Goal: Task Accomplishment & Management: Manage account settings

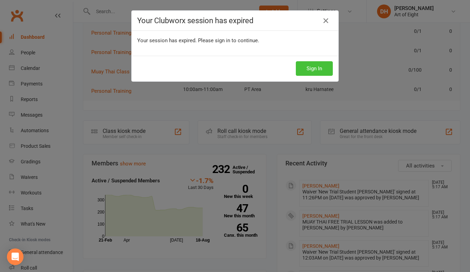
click at [304, 67] on button "Sign In" at bounding box center [314, 68] width 37 height 15
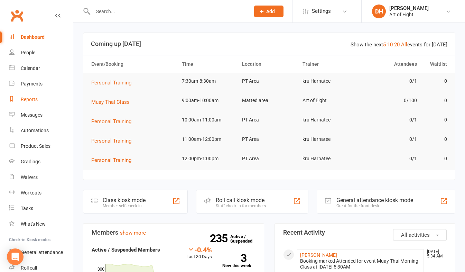
click at [32, 101] on div "Reports" at bounding box center [29, 99] width 17 height 6
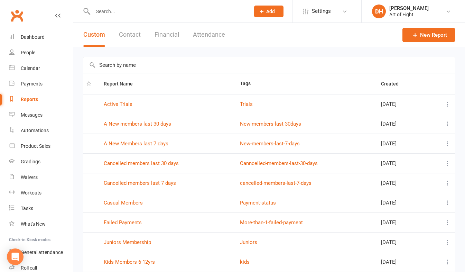
click at [163, 34] on button "Financial" at bounding box center [167, 35] width 25 height 24
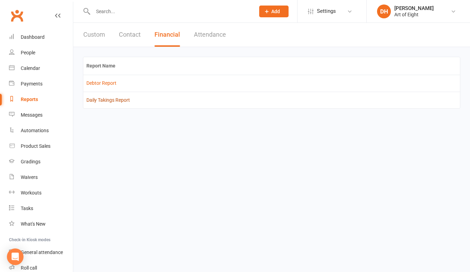
click at [104, 100] on link "Daily Takings Report" at bounding box center [108, 100] width 44 height 6
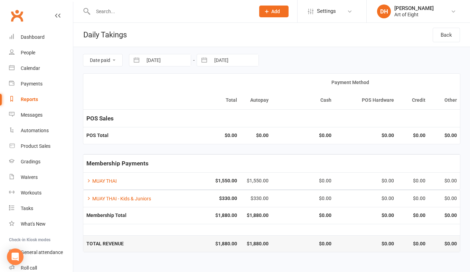
click at [136, 60] on button "button" at bounding box center [136, 60] width 12 height 12
select select "6"
select select "2025"
select select "7"
select select "2025"
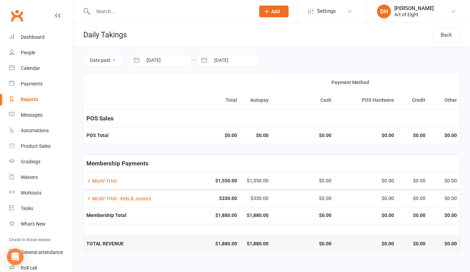
select select "8"
select select "2025"
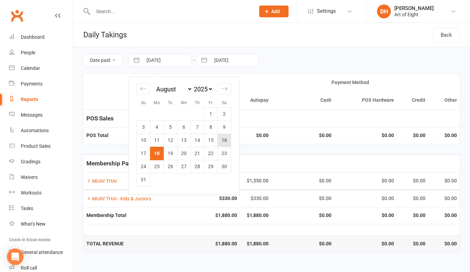
click at [223, 142] on td "16" at bounding box center [224, 139] width 13 height 13
type input "16 Aug 2025"
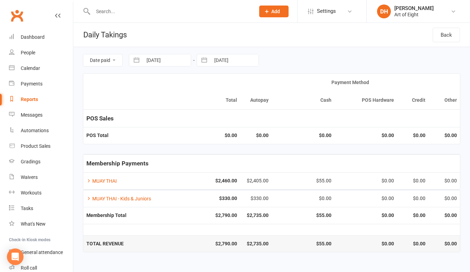
click at [205, 61] on button "button" at bounding box center [204, 60] width 12 height 12
select select "6"
select select "2025"
select select "7"
select select "2025"
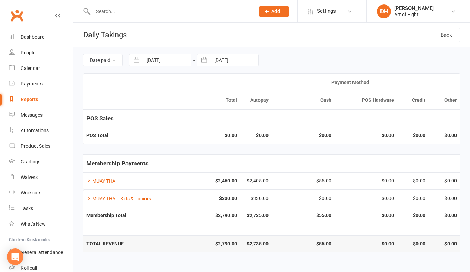
select select "8"
select select "2025"
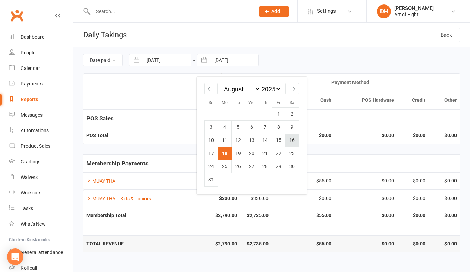
click at [290, 140] on td "16" at bounding box center [292, 139] width 13 height 13
type input "16 Aug 2025"
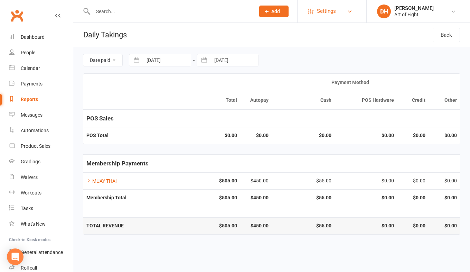
click at [328, 11] on span "Settings" at bounding box center [326, 11] width 19 height 16
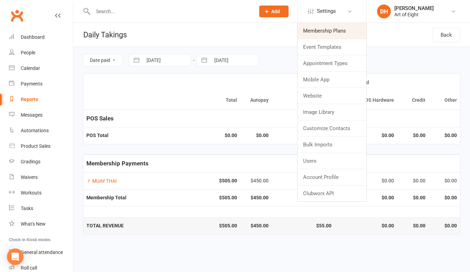
click at [320, 30] on link "Membership Plans" at bounding box center [332, 31] width 69 height 16
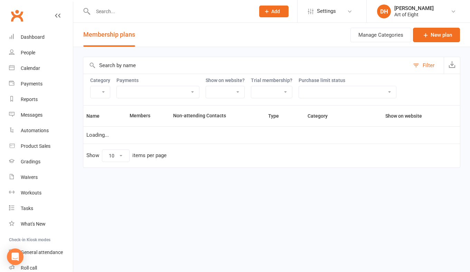
select select "50"
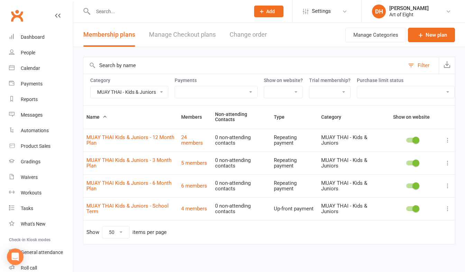
click at [150, 93] on select "BJJ/MMA BJJ/MMA - Kids & Juniors MUAY THAI MUAY THAI - Kids & Juniors Personal …" at bounding box center [129, 92] width 77 height 12
click at [91, 86] on select "BJJ/MMA BJJ/MMA - Kids & Juniors MUAY THAI MUAY THAI - Kids & Juniors Personal …" at bounding box center [129, 92] width 77 height 12
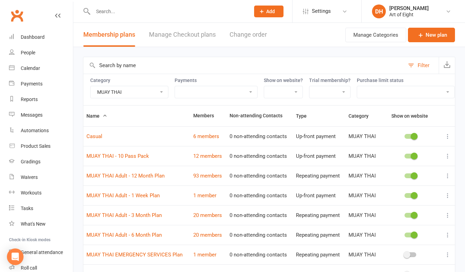
click at [164, 88] on select "BJJ/MMA BJJ/MMA - Kids & Juniors MUAY THAI MUAY THAI - Kids & Juniors Personal …" at bounding box center [129, 92] width 77 height 12
click at [91, 86] on select "BJJ/MMA BJJ/MMA - Kids & Juniors MUAY THAI MUAY THAI - Kids & Juniors Personal …" at bounding box center [129, 92] width 77 height 12
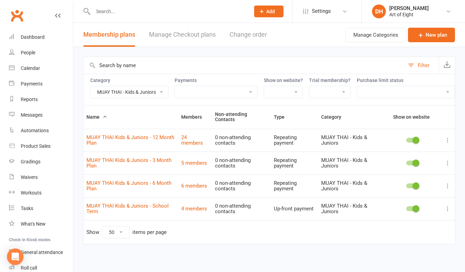
click at [145, 93] on select "BJJ/MMA BJJ/MMA - Kids & Juniors MUAY THAI MUAY THAI - Kids & Juniors Personal …" at bounding box center [129, 92] width 77 height 12
select select "9307"
click at [91, 86] on select "BJJ/MMA BJJ/MMA - Kids & Juniors MUAY THAI MUAY THAI - Kids & Juniors Personal …" at bounding box center [129, 92] width 77 height 12
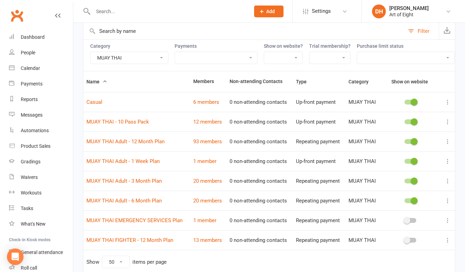
scroll to position [35, 0]
click at [35, 37] on div "Dashboard" at bounding box center [33, 37] width 24 height 6
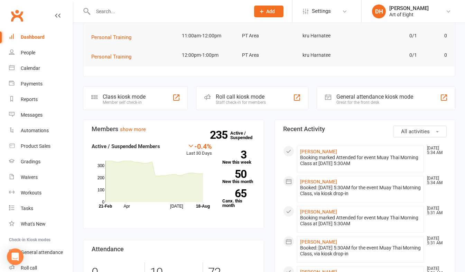
scroll to position [104, 0]
click at [232, 161] on link "3 New this week" at bounding box center [238, 157] width 33 height 14
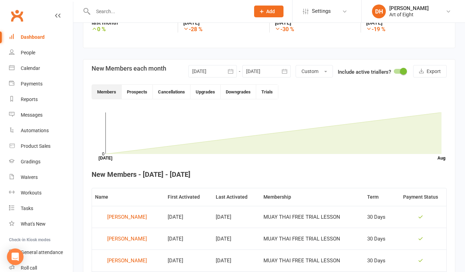
scroll to position [108, 0]
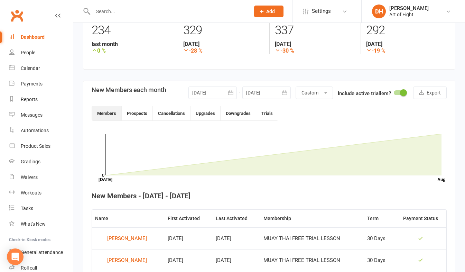
click at [233, 90] on icon "button" at bounding box center [230, 92] width 7 height 7
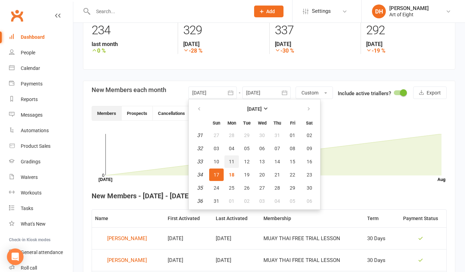
click at [231, 159] on span "11" at bounding box center [232, 162] width 6 height 6
type input "11 Aug 2025"
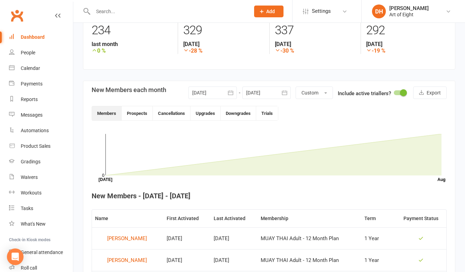
click at [285, 94] on icon "button" at bounding box center [284, 92] width 7 height 7
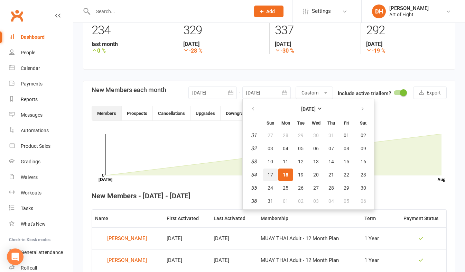
click at [271, 173] on span "17" at bounding box center [271, 175] width 6 height 6
type input "17 Aug 2025"
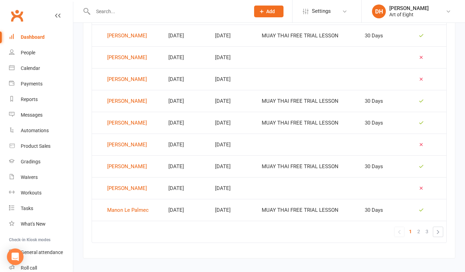
scroll to position [449, 0]
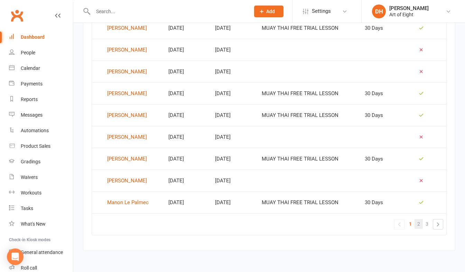
click at [418, 225] on span "2" at bounding box center [418, 224] width 3 height 10
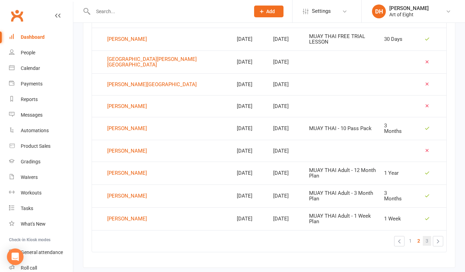
click at [425, 236] on link "3" at bounding box center [427, 241] width 8 height 10
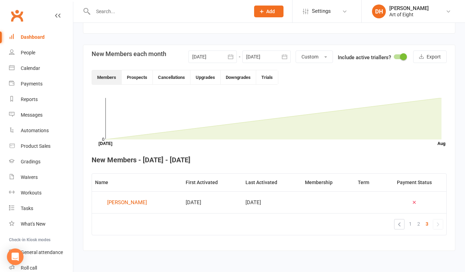
click at [35, 35] on div "Dashboard" at bounding box center [33, 37] width 24 height 6
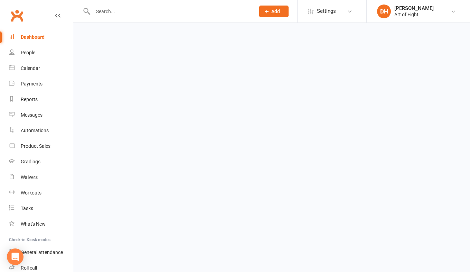
click at [35, 36] on div "Dashboard" at bounding box center [33, 37] width 24 height 6
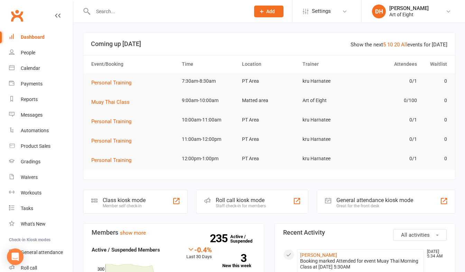
scroll to position [69, 0]
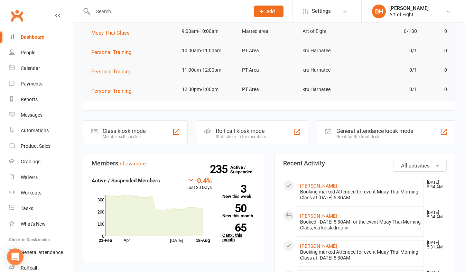
click at [230, 238] on link "65 Canx. this month" at bounding box center [238, 232] width 33 height 18
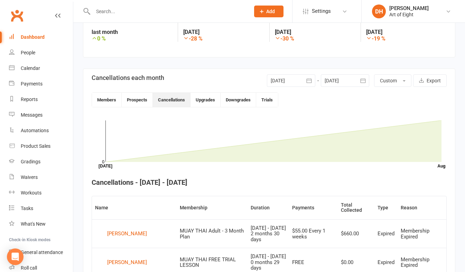
scroll to position [120, 0]
click at [307, 80] on icon "button" at bounding box center [309, 81] width 7 height 7
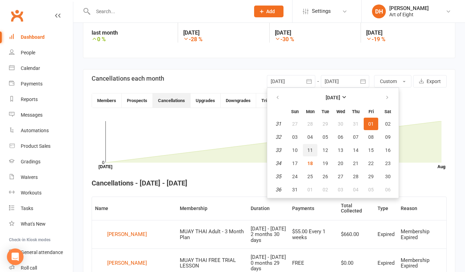
click at [309, 151] on span "11" at bounding box center [310, 150] width 6 height 6
type input "11 Aug 2025"
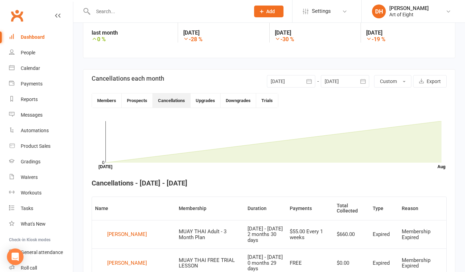
click at [361, 83] on icon "button" at bounding box center [363, 81] width 7 height 7
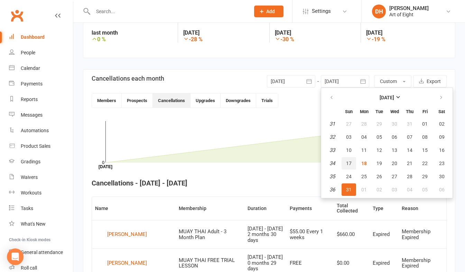
click at [346, 162] on button "17" at bounding box center [349, 163] width 15 height 12
type input "17 Aug 2025"
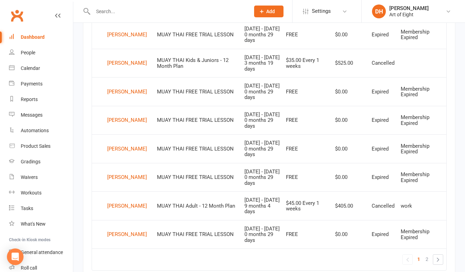
scroll to position [534, 0]
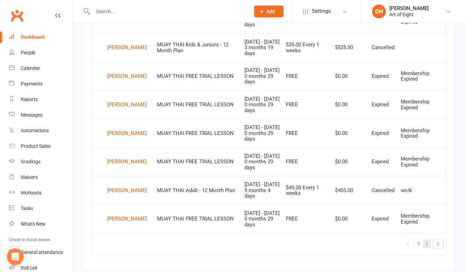
click at [427, 243] on span "2" at bounding box center [427, 244] width 3 height 10
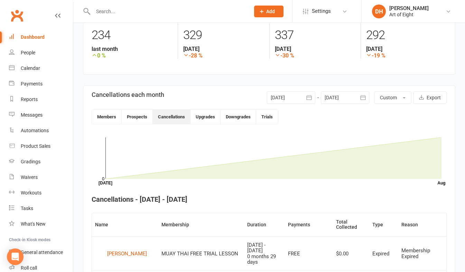
scroll to position [96, 0]
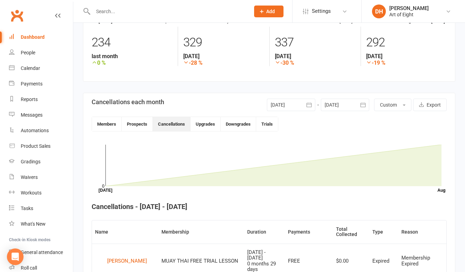
click at [308, 104] on icon "button" at bounding box center [308, 104] width 5 height 4
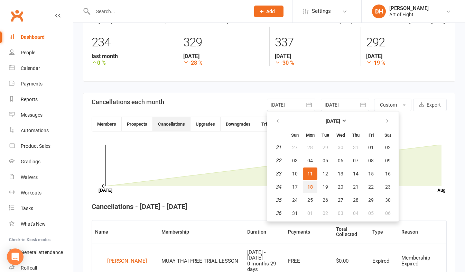
drag, startPoint x: 309, startPoint y: 187, endPoint x: 316, endPoint y: 174, distance: 14.2
click at [309, 187] on span "18" at bounding box center [310, 187] width 6 height 6
type input "18 Aug 2025"
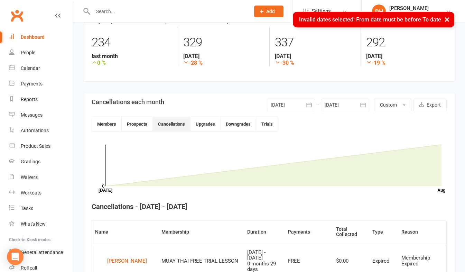
click at [361, 104] on icon "button" at bounding box center [363, 104] width 7 height 7
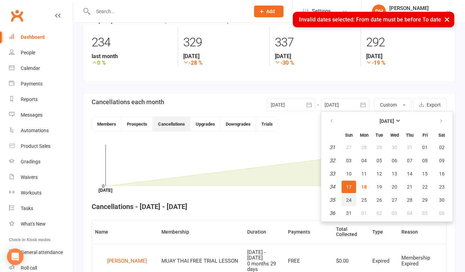
click at [346, 198] on span "24" at bounding box center [349, 200] width 6 height 6
type input "24 Aug 2025"
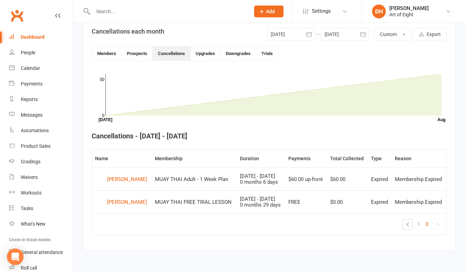
scroll to position [178, 0]
click at [418, 222] on span "1" at bounding box center [418, 224] width 3 height 10
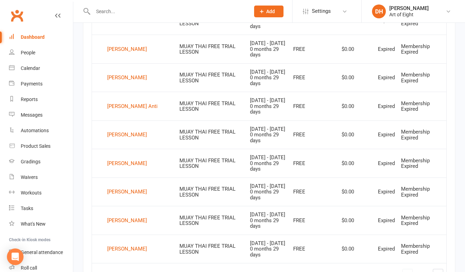
scroll to position [554, 0]
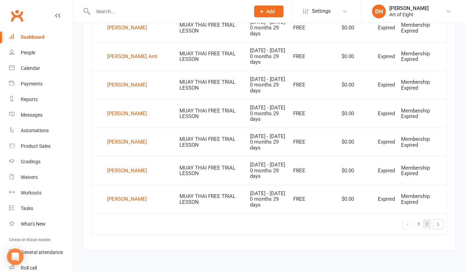
click at [427, 223] on span "2" at bounding box center [427, 224] width 3 height 10
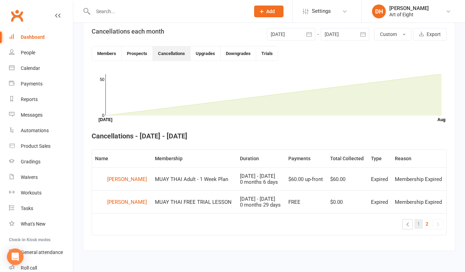
click at [418, 225] on span "1" at bounding box center [418, 224] width 3 height 10
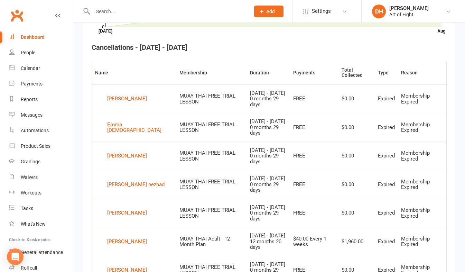
scroll to position [281, 0]
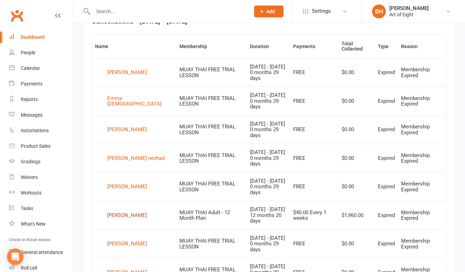
click at [130, 215] on div "Jake Graham" at bounding box center [127, 215] width 40 height 10
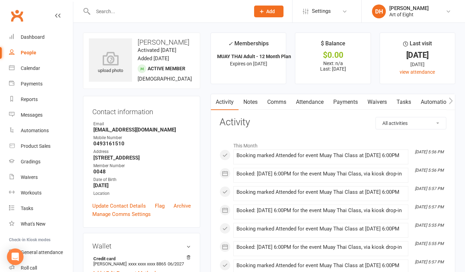
click at [345, 100] on link "Payments" at bounding box center [345, 102] width 34 height 16
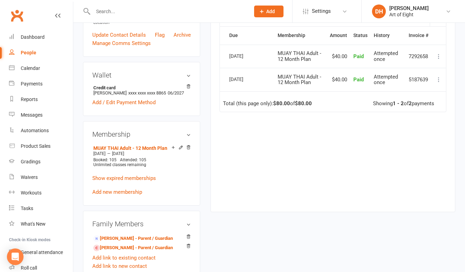
scroll to position [173, 0]
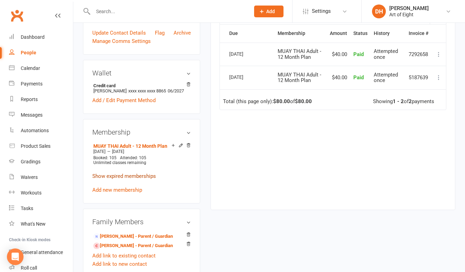
click at [105, 179] on link "Show expired memberships" at bounding box center [124, 176] width 64 height 6
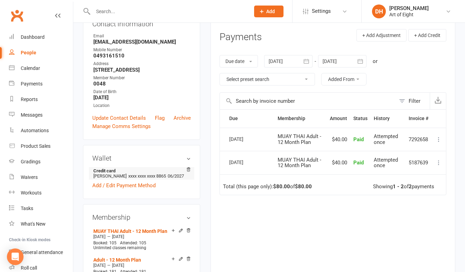
scroll to position [69, 0]
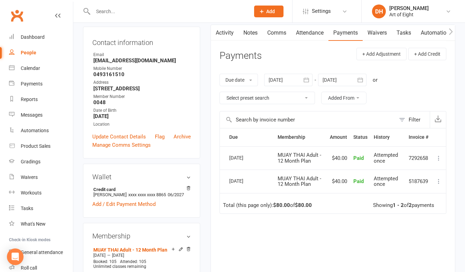
click at [298, 215] on div "Due Contact Membership Amount Status History Invoice # Select this 28 Jul 2025 …" at bounding box center [333, 215] width 227 height 175
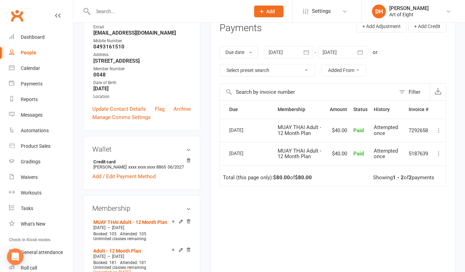
scroll to position [104, 0]
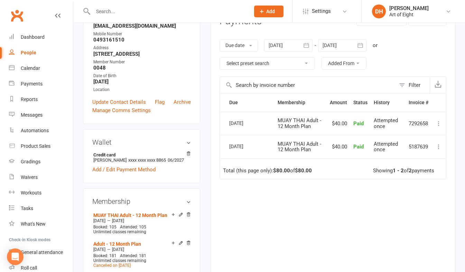
click at [319, 202] on div "Due Contact Membership Amount Status History Invoice # Select this 28 Jul 2025 …" at bounding box center [333, 180] width 227 height 175
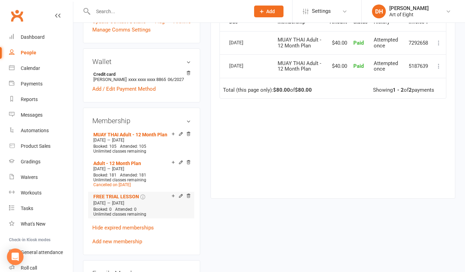
scroll to position [207, 0]
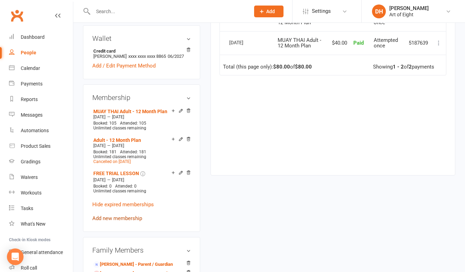
click at [120, 221] on link "Add new membership" at bounding box center [117, 218] width 50 height 6
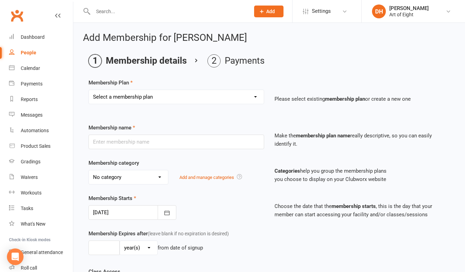
click at [257, 98] on select "Select a membership plan Create new Membership Plan MUAY THAI Adult - 12 Month …" at bounding box center [176, 97] width 175 height 14
select select "1"
click at [89, 90] on select "Select a membership plan Create new Membership Plan MUAY THAI Adult - 12 Month …" at bounding box center [176, 97] width 175 height 14
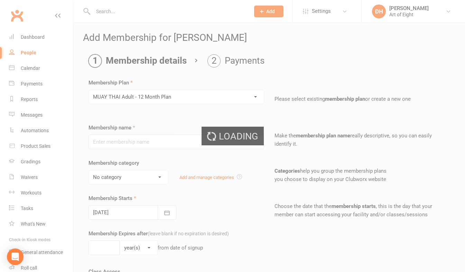
type input "MUAY THAI Adult - 12 Month Plan"
select select "2"
type input "1"
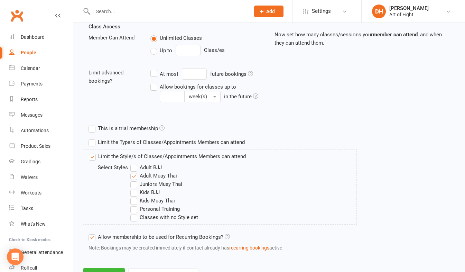
scroll to position [275, 0]
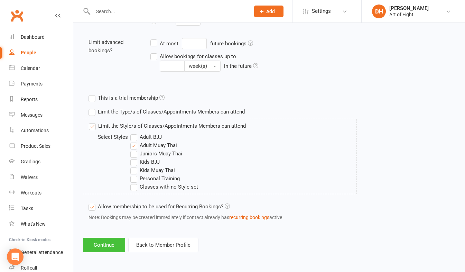
click at [110, 244] on button "Continue" at bounding box center [104, 245] width 42 height 15
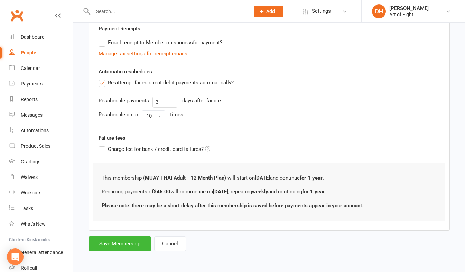
scroll to position [0, 0]
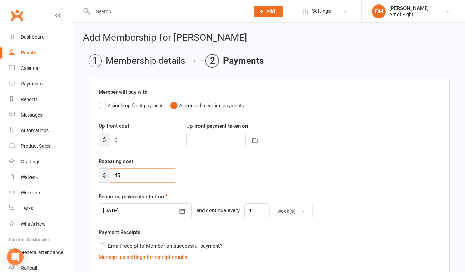
click at [127, 176] on input "45" at bounding box center [143, 175] width 66 height 15
type input "40"
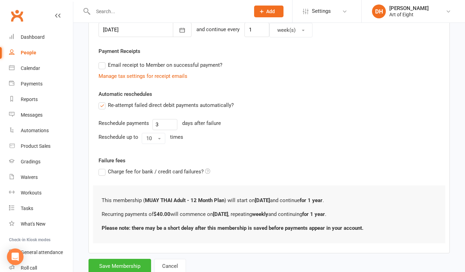
scroll to position [198, 0]
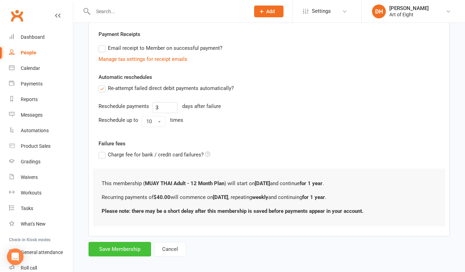
click at [128, 246] on button "Save Membership" at bounding box center [120, 249] width 63 height 15
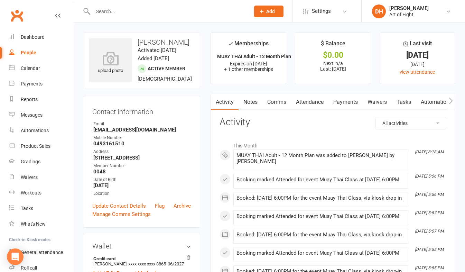
click at [143, 11] on input "text" at bounding box center [168, 12] width 154 height 10
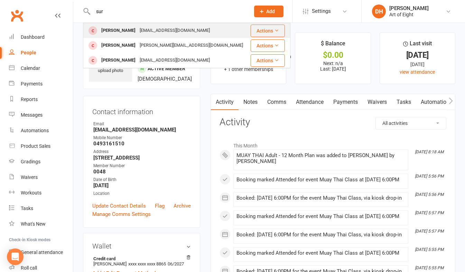
type input "sur"
click at [120, 28] on div "Surosh Salehi" at bounding box center [118, 31] width 38 height 10
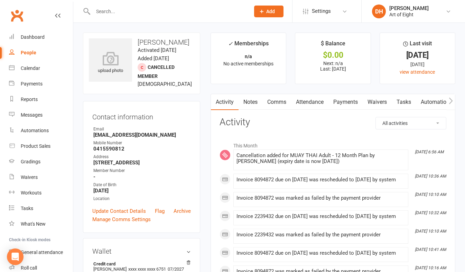
click at [349, 100] on link "Payments" at bounding box center [345, 102] width 34 height 16
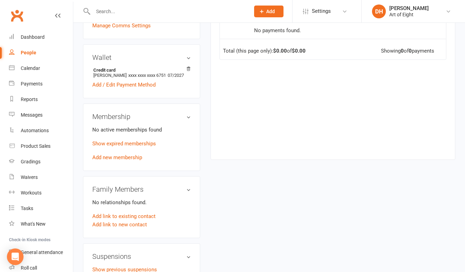
scroll to position [207, 0]
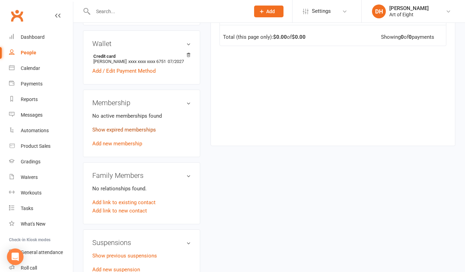
click at [97, 133] on link "Show expired memberships" at bounding box center [124, 130] width 64 height 6
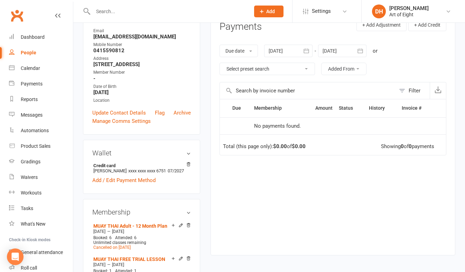
scroll to position [0, 0]
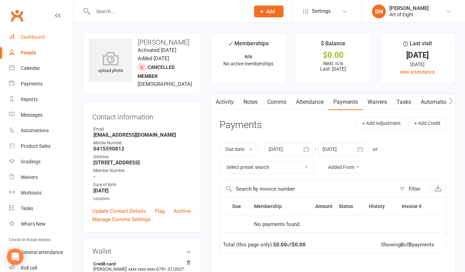
click at [34, 36] on div "Dashboard" at bounding box center [33, 37] width 24 height 6
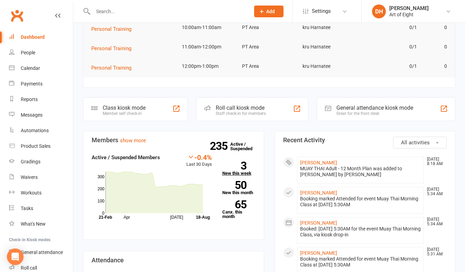
scroll to position [104, 0]
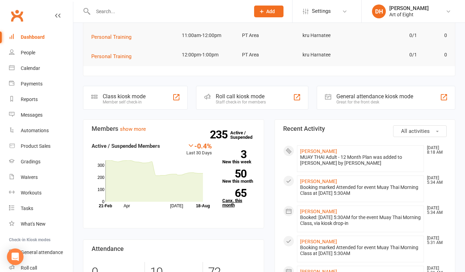
click at [227, 201] on link "65 Canx. this month" at bounding box center [238, 198] width 33 height 18
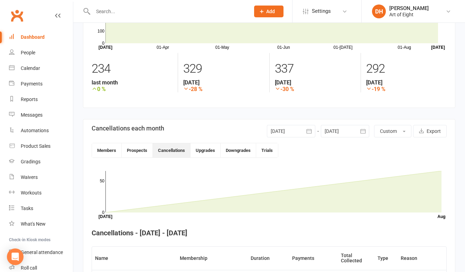
scroll to position [50, 0]
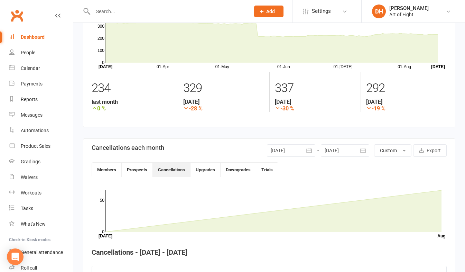
click at [308, 149] on icon "button" at bounding box center [308, 150] width 5 height 4
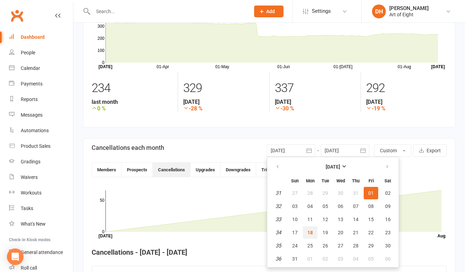
click at [309, 231] on span "18" at bounding box center [310, 233] width 6 height 6
type input "18 Aug 2025"
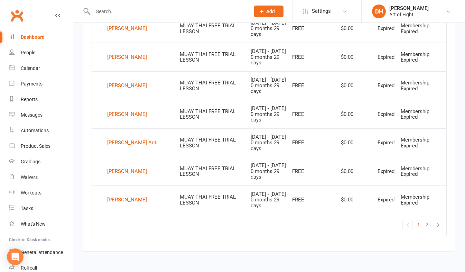
scroll to position [554, 0]
click at [427, 224] on span "2" at bounding box center [427, 224] width 3 height 10
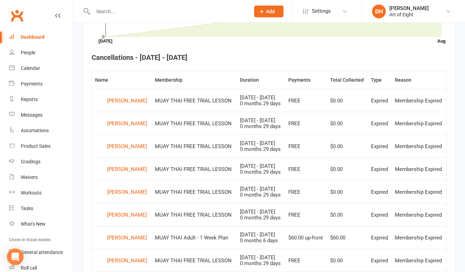
scroll to position [239, 0]
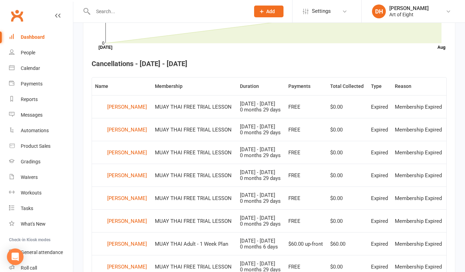
click at [36, 38] on div "Dashboard" at bounding box center [33, 37] width 24 height 6
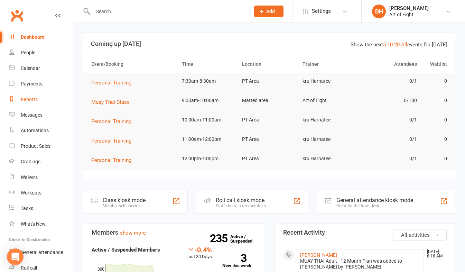
click at [31, 99] on div "Reports" at bounding box center [29, 99] width 17 height 6
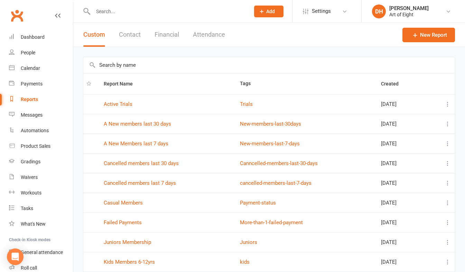
click at [168, 31] on button "Financial" at bounding box center [167, 35] width 25 height 24
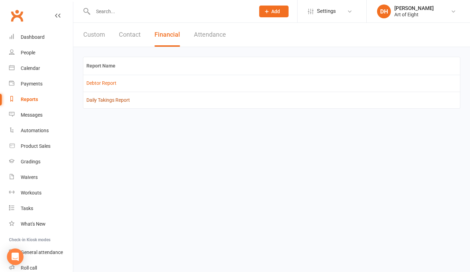
click at [106, 97] on link "Daily Takings Report" at bounding box center [108, 100] width 44 height 6
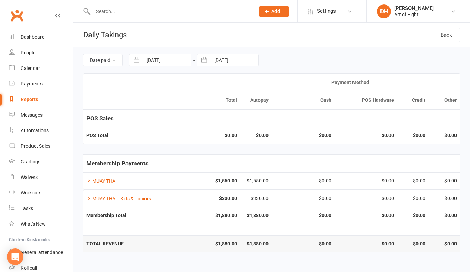
click at [134, 58] on button "button" at bounding box center [136, 60] width 12 height 12
select select "6"
select select "2025"
select select "7"
select select "2025"
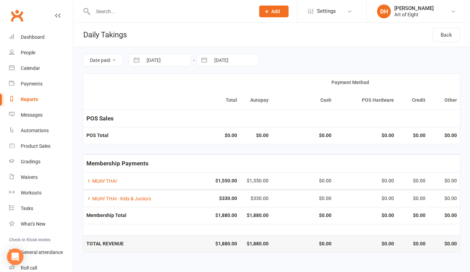
select select "8"
select select "2025"
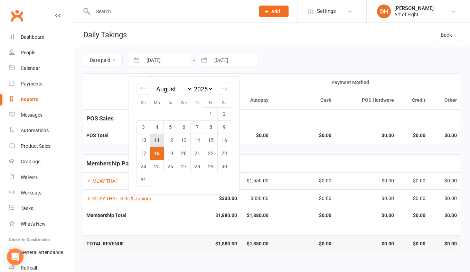
click at [155, 138] on td "11" at bounding box center [156, 139] width 13 height 13
type input "11 Aug 2025"
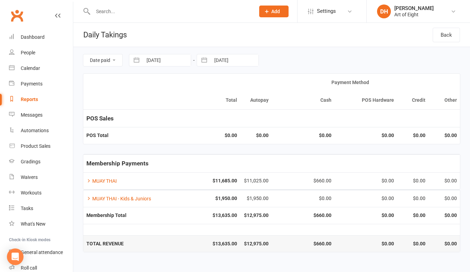
click at [205, 62] on button "button" at bounding box center [204, 60] width 12 height 12
select select "6"
select select "2025"
select select "7"
select select "2025"
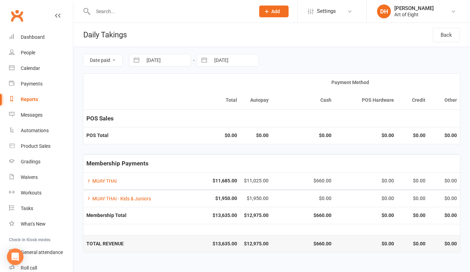
select select "8"
select select "2025"
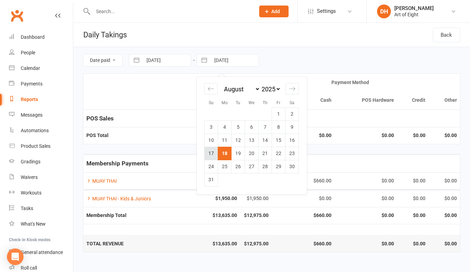
click at [212, 153] on td "17" at bounding box center [211, 153] width 13 height 13
type input "17 Aug 2025"
